Goal: Task Accomplishment & Management: Complete application form

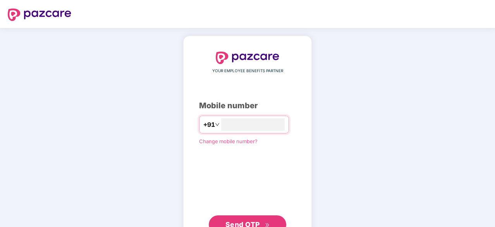
scroll to position [29, 0]
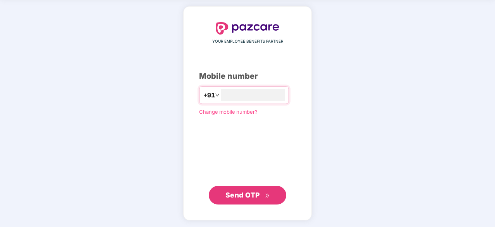
type input "**********"
click at [245, 195] on span "Send OTP" at bounding box center [242, 194] width 34 height 8
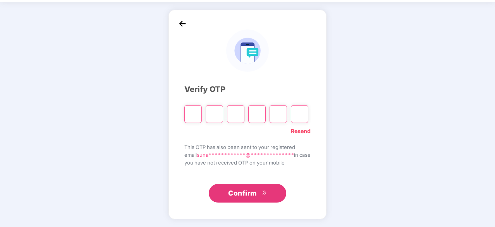
scroll to position [26, 0]
type input "*"
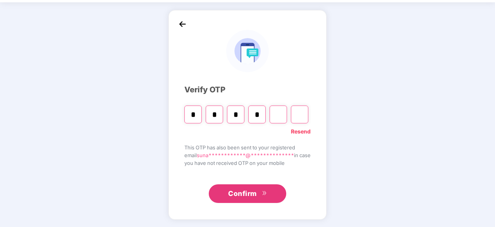
type input "*"
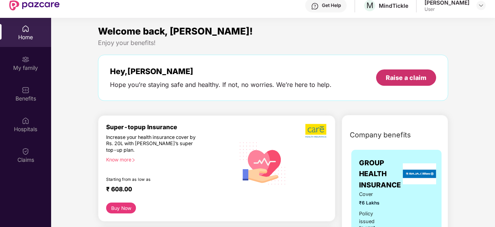
click at [397, 80] on div "Raise a claim" at bounding box center [406, 77] width 41 height 9
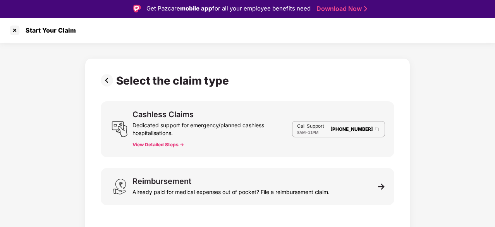
scroll to position [19, 0]
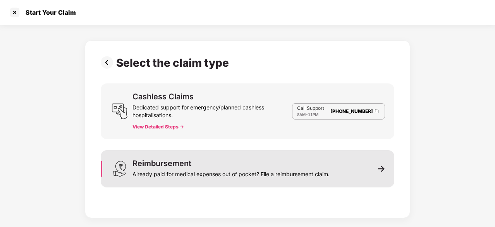
click at [382, 169] on img at bounding box center [381, 168] width 7 height 7
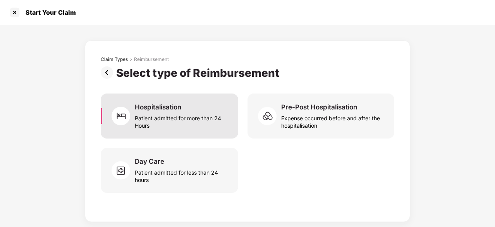
click at [175, 120] on div "Patient admitted for more than 24 Hours" at bounding box center [182, 120] width 94 height 18
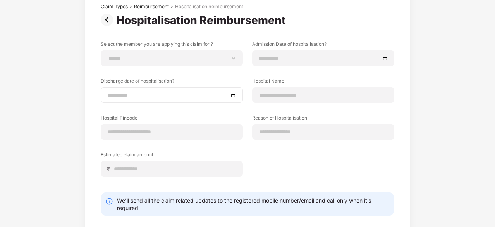
scroll to position [54, 0]
